Goal: Communication & Community: Answer question/provide support

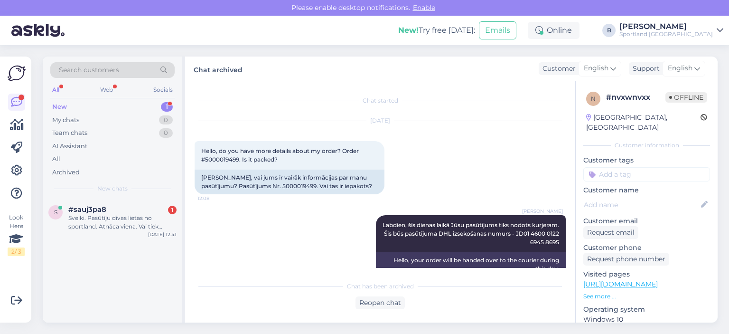
click at [106, 217] on div "Sveiki. Pasūtīju divas lietas no sportland. Atnāca viena. Vai tiek atsevišķi pa…" at bounding box center [122, 222] width 108 height 17
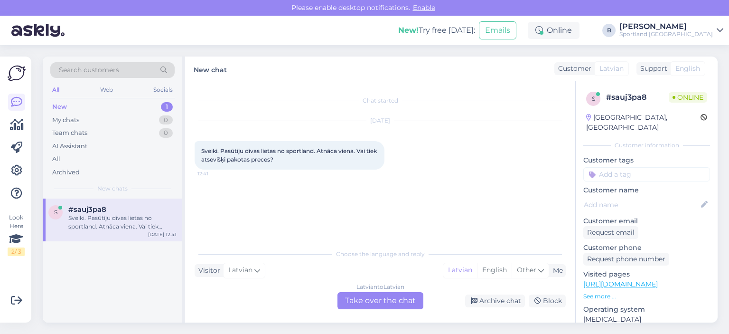
click at [375, 301] on div "Latvian to Latvian Take over the chat" at bounding box center [380, 300] width 86 height 17
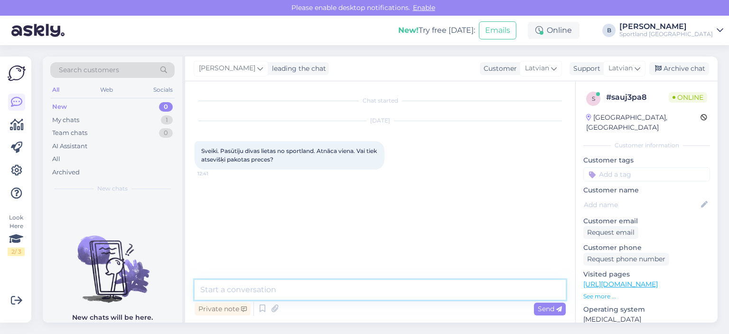
click at [376, 289] on textarea at bounding box center [380, 290] width 371 height 20
type textarea "Sveiki, kāds ir pasūtījuma numurs?"
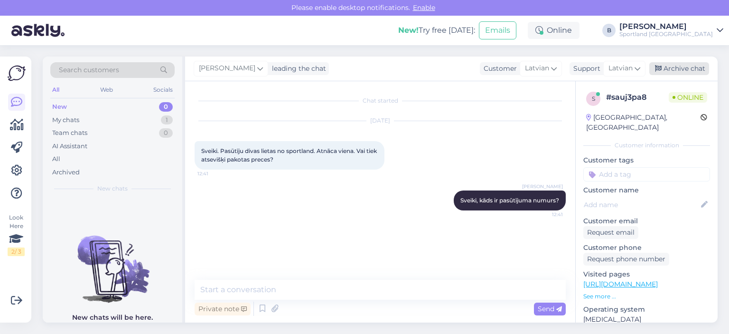
click at [680, 72] on div "Archive chat" at bounding box center [679, 68] width 60 height 13
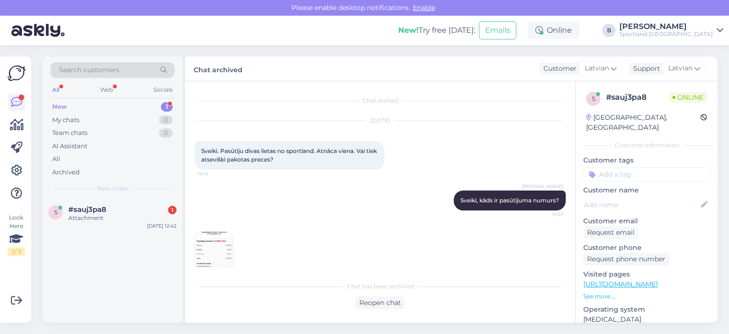
scroll to position [12, 0]
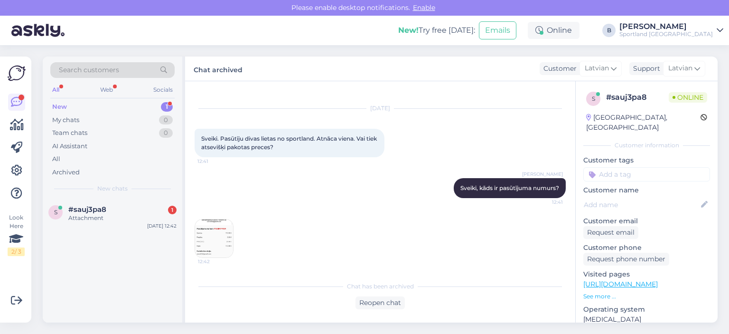
click at [222, 242] on img at bounding box center [214, 238] width 38 height 38
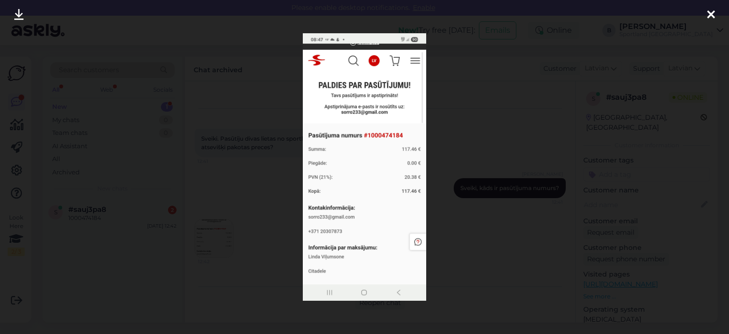
scroll to position [53, 0]
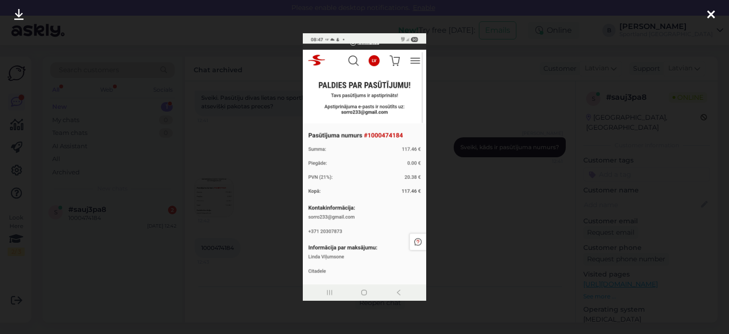
click at [470, 187] on div at bounding box center [364, 167] width 729 height 334
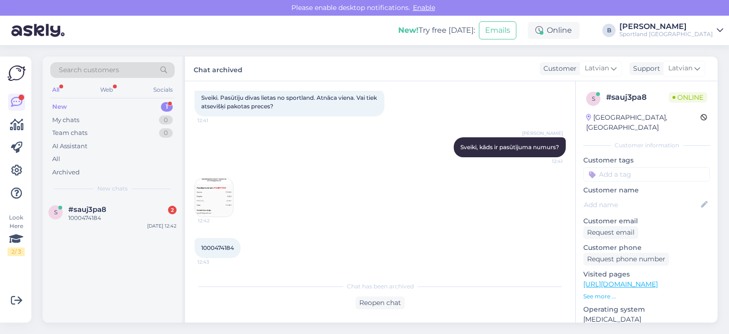
click at [221, 246] on span "1000474184" at bounding box center [217, 247] width 33 height 7
copy div "1000474184 12:43"
click at [368, 305] on div "Reopen chat" at bounding box center [379, 302] width 49 height 13
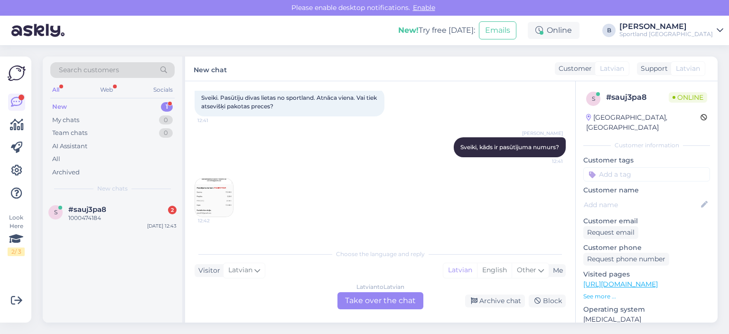
click at [361, 295] on div "Latvian to Latvian Take over the chat" at bounding box center [380, 300] width 86 height 17
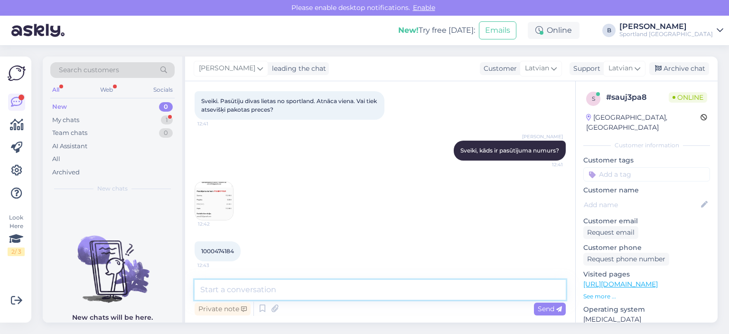
click at [353, 297] on textarea at bounding box center [380, 290] width 371 height 20
type textarea "[PERSON_NAME]."
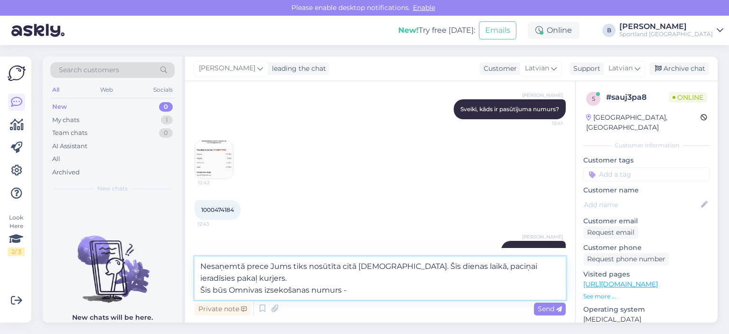
paste textarea "CC828767735EE"
type textarea "Nesaņemtā prece Jums tiks nosūtīta citā [DEMOGRAPHIC_DATA]. Šīs dienas laikā, p…"
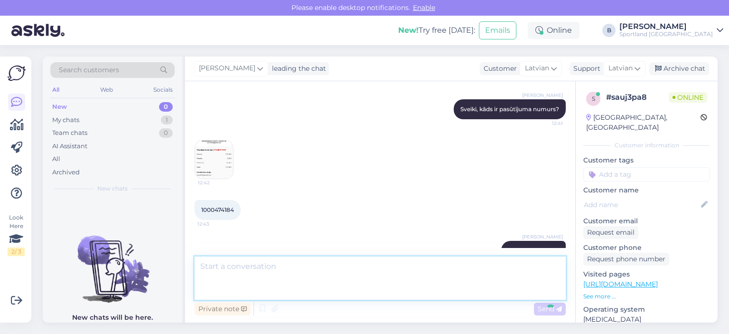
scroll to position [149, 0]
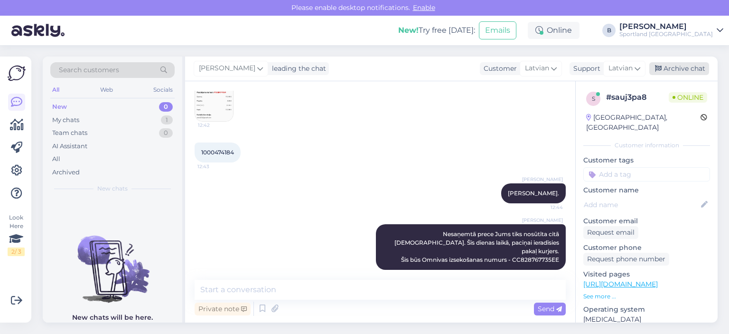
click at [687, 65] on div "Archive chat" at bounding box center [679, 68] width 60 height 13
